Goal: Task Accomplishment & Management: Manage account settings

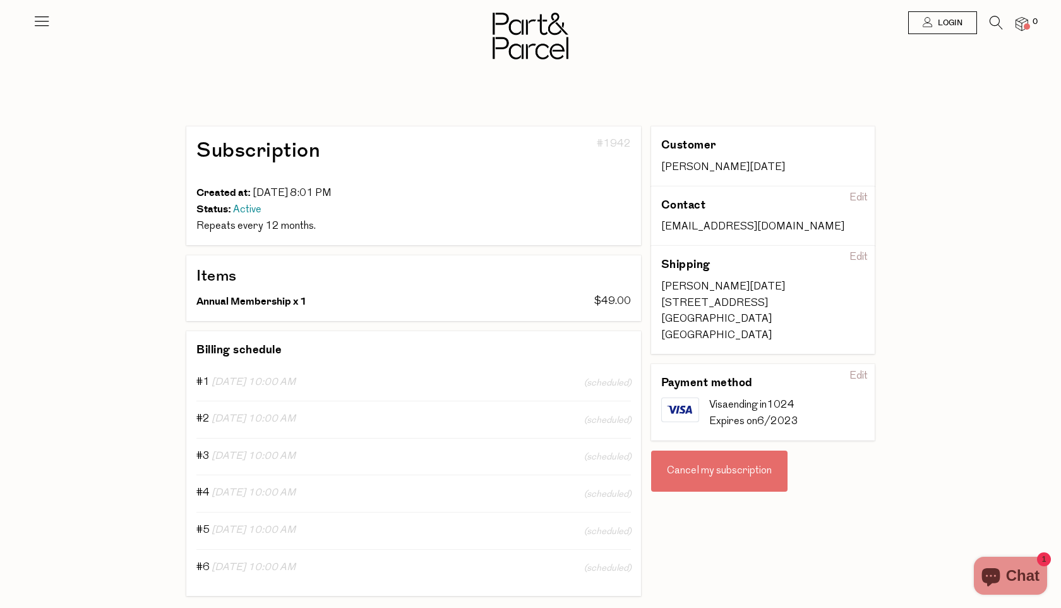
click at [715, 474] on div "Cancel my subscription" at bounding box center [719, 471] width 136 height 42
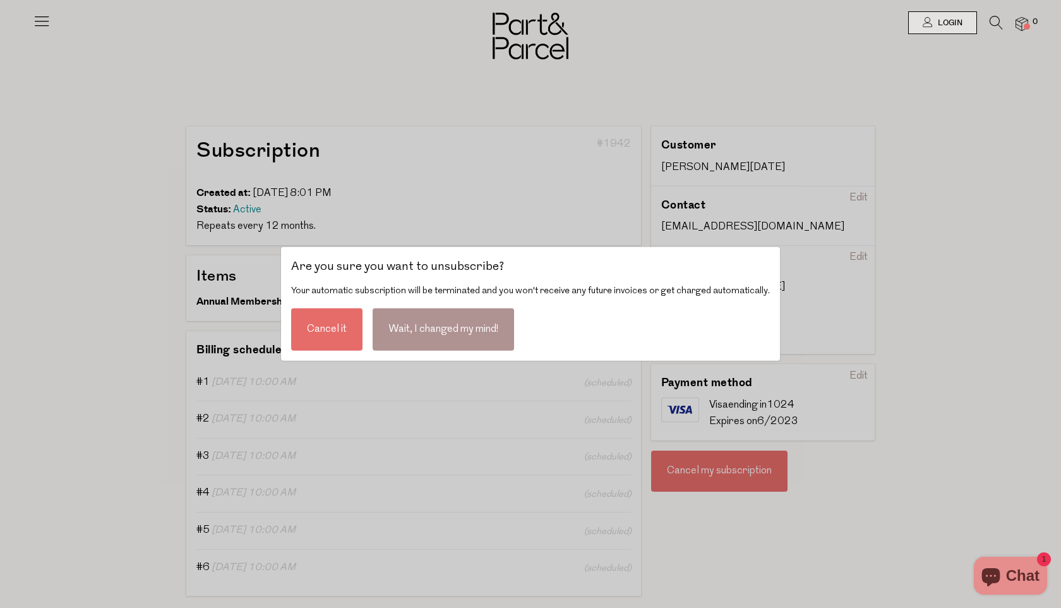
click at [428, 332] on div "Wait, I changed my mind!" at bounding box center [444, 329] width 142 height 42
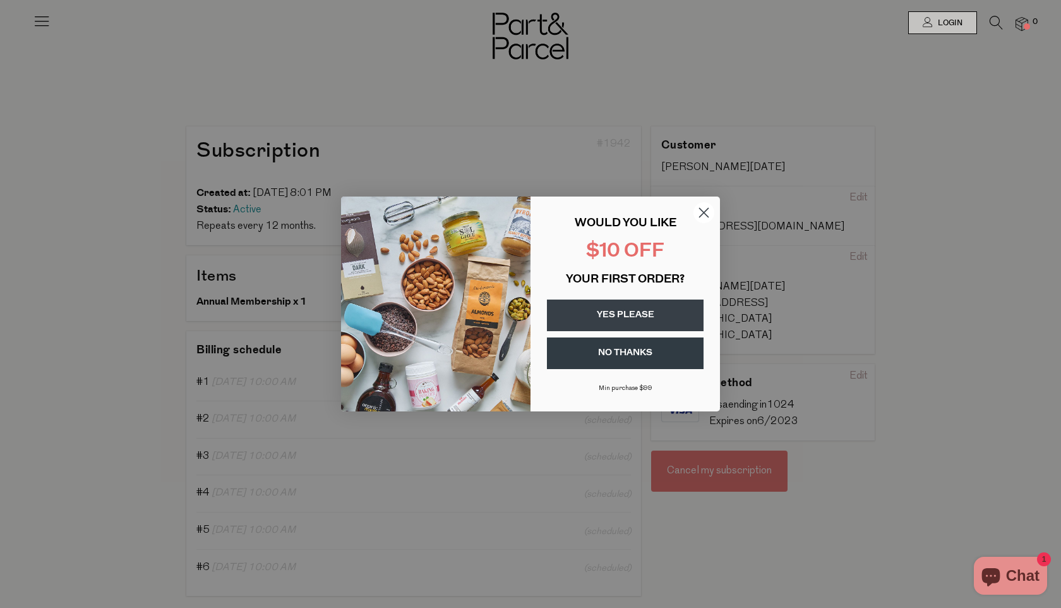
click at [703, 212] on icon "Close dialog" at bounding box center [704, 212] width 9 height 9
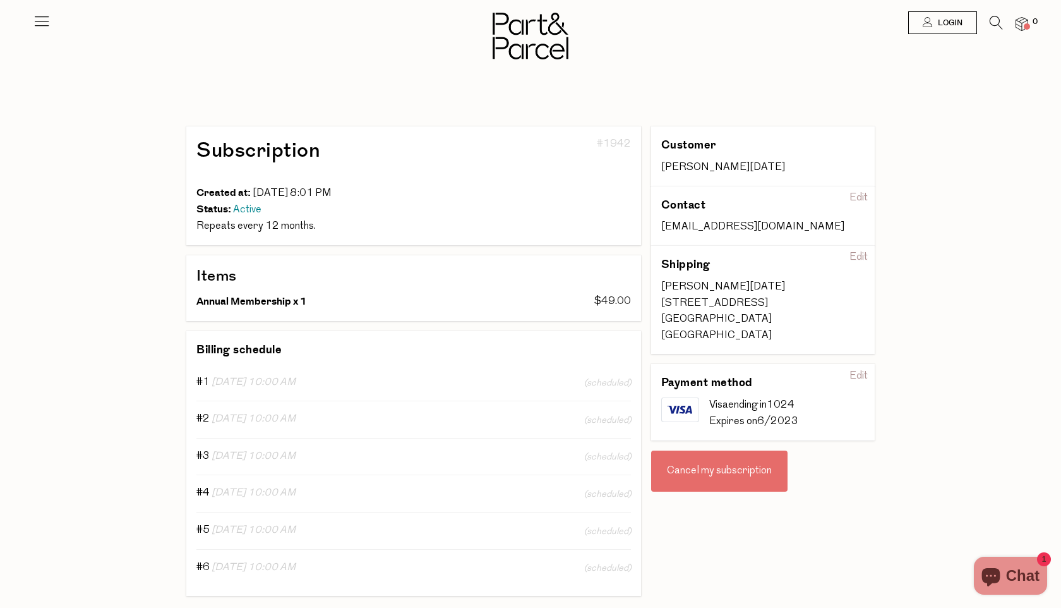
click at [732, 470] on div "Cancel my subscription" at bounding box center [719, 471] width 136 height 42
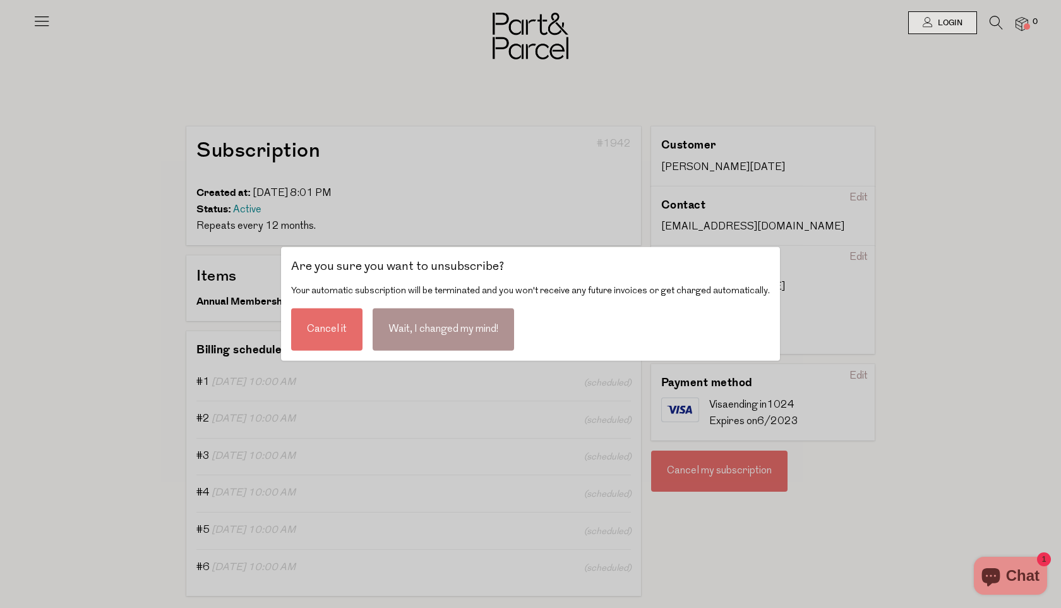
click at [321, 333] on div "Cancel it" at bounding box center [326, 329] width 71 height 42
